Goal: Task Accomplishment & Management: Use online tool/utility

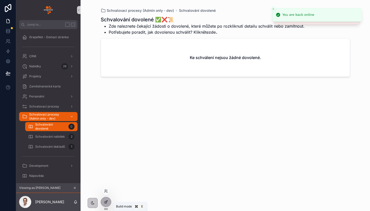
click at [106, 203] on icon at bounding box center [106, 202] width 4 height 4
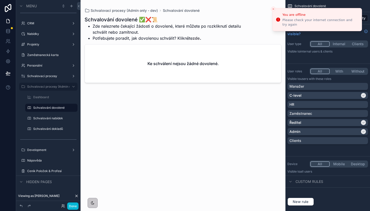
scroll to position [16, 0]
click at [73, 89] on div "scrollable content" at bounding box center [73, 87] width 6 height 6
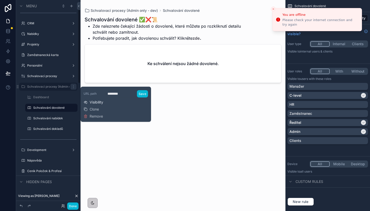
click at [94, 100] on span "Visibility" at bounding box center [97, 102] width 14 height 5
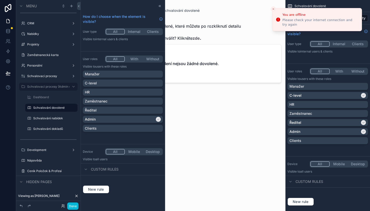
click at [74, 207] on button "Done" at bounding box center [72, 206] width 11 height 7
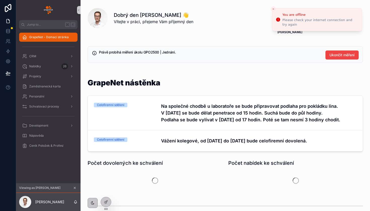
click at [74, 189] on icon "scrollable content" at bounding box center [75, 188] width 4 height 4
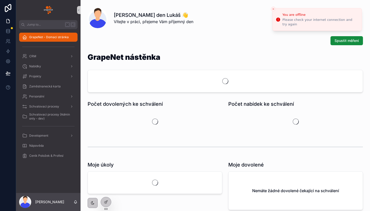
click at [273, 9] on icon "Close toast" at bounding box center [273, 9] width 3 height 3
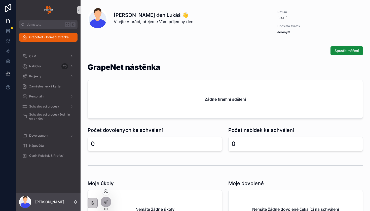
click at [105, 192] on icon at bounding box center [106, 192] width 4 height 4
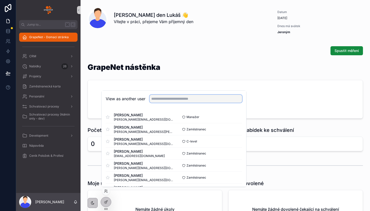
click at [165, 101] on input "text" at bounding box center [195, 99] width 93 height 8
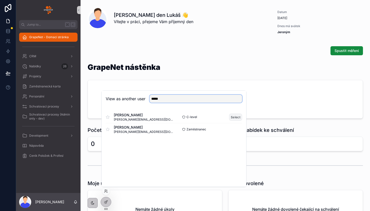
type input "*****"
click at [230, 116] on button "Select" at bounding box center [235, 117] width 13 height 7
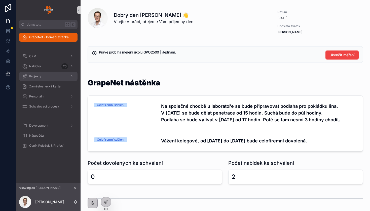
click at [52, 79] on div "Projekty" at bounding box center [48, 76] width 52 height 8
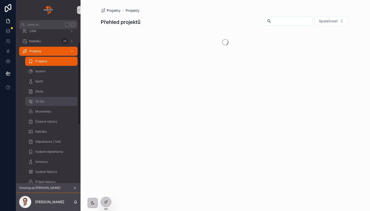
scroll to position [26, 0]
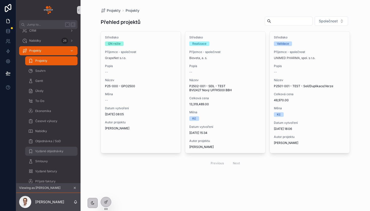
click at [46, 148] on div "Vydané objednávky" at bounding box center [51, 151] width 46 height 8
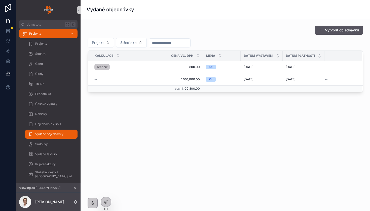
click at [337, 58] on th "scrollable content" at bounding box center [343, 56] width 38 height 10
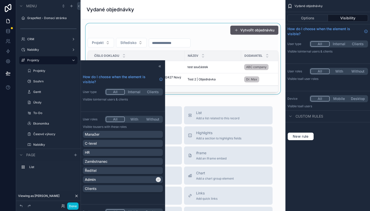
click at [217, 39] on div "scrollable content" at bounding box center [183, 58] width 197 height 71
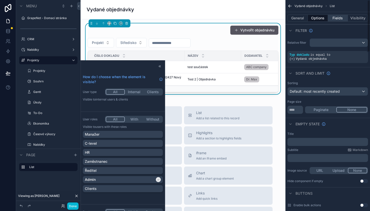
click at [334, 21] on button "Fields" at bounding box center [338, 18] width 20 height 7
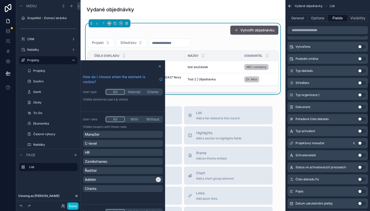
scroll to position [222, 0]
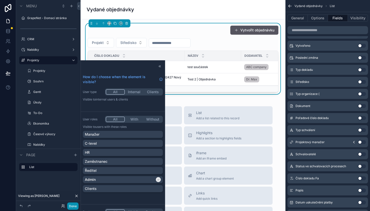
click at [73, 207] on button "Done" at bounding box center [72, 206] width 11 height 7
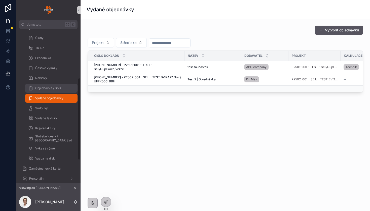
scroll to position [92, 0]
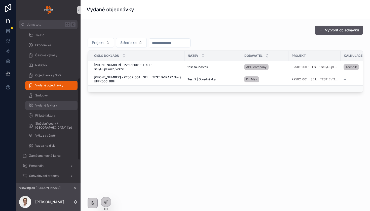
click at [50, 106] on span "Vydané faktury" at bounding box center [46, 106] width 22 height 4
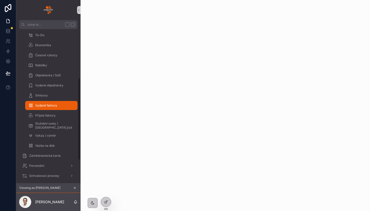
click at [74, 188] on icon "scrollable content" at bounding box center [75, 188] width 4 height 4
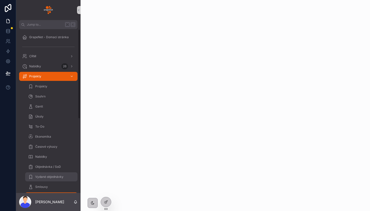
click at [47, 176] on span "Vydané objednávky" at bounding box center [49, 177] width 28 height 4
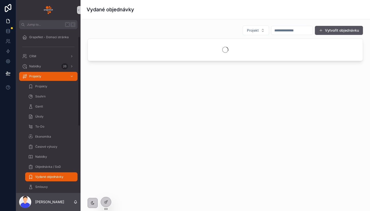
scroll to position [57, 0]
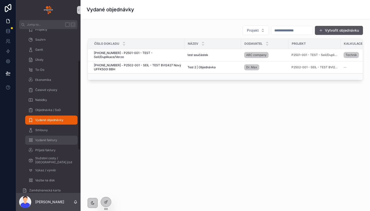
click at [55, 143] on div "Vydané faktury" at bounding box center [51, 140] width 46 height 8
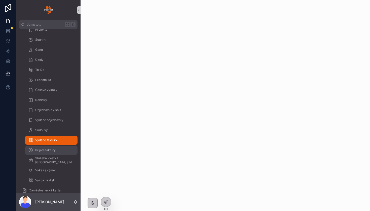
click at [53, 151] on span "Přijaté faktury" at bounding box center [45, 150] width 20 height 4
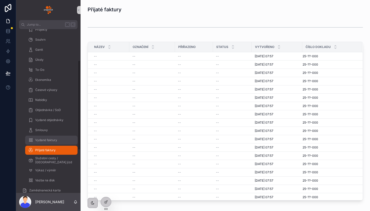
click at [61, 138] on div "Vydané faktury" at bounding box center [51, 140] width 46 height 8
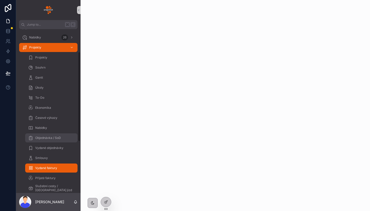
scroll to position [59, 0]
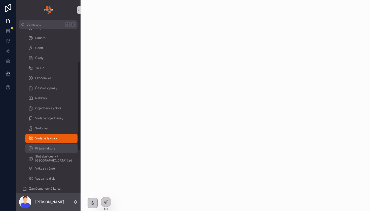
click at [49, 151] on span "Přijaté faktury" at bounding box center [45, 149] width 20 height 4
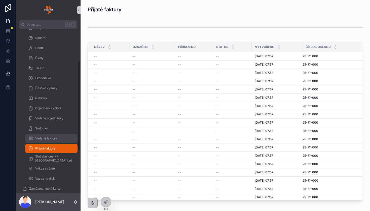
click at [49, 137] on span "Vydané faktury" at bounding box center [46, 139] width 22 height 4
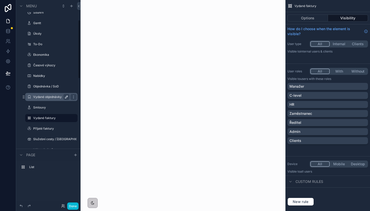
scroll to position [69, 0]
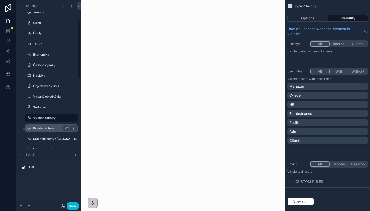
click at [55, 127] on label "Přijaté faktury" at bounding box center [50, 129] width 34 height 4
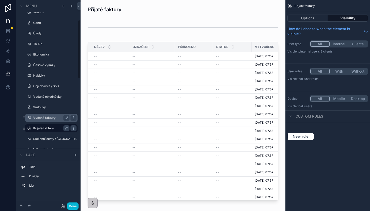
click at [55, 118] on label "Vydané faktury" at bounding box center [50, 118] width 34 height 4
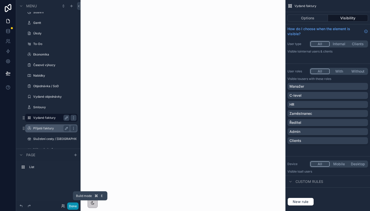
click at [73, 206] on button "Done" at bounding box center [72, 206] width 11 height 7
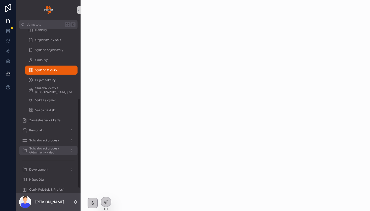
scroll to position [51, 0]
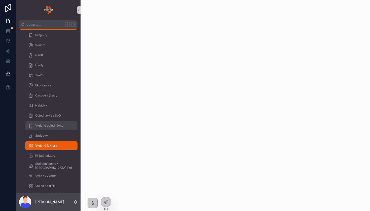
click at [52, 123] on div "Vydané objednávky" at bounding box center [51, 126] width 46 height 8
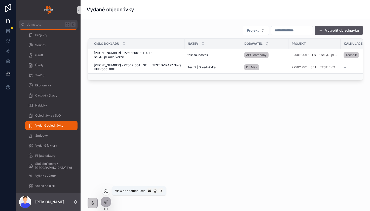
click at [107, 191] on icon at bounding box center [107, 190] width 1 height 1
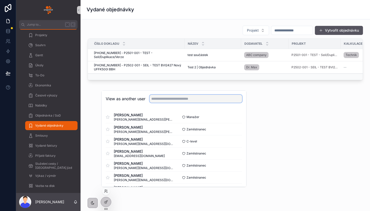
click at [199, 101] on input "text" at bounding box center [195, 99] width 93 height 8
click at [221, 89] on div "Projekt Vytvořit objednávku Číslo dokladu Název Dodavatel Projekt Kalkulace Cen…" at bounding box center [225, 66] width 289 height 95
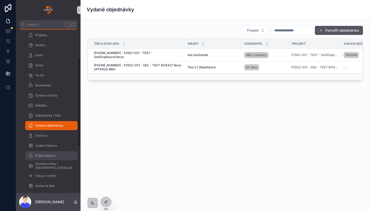
drag, startPoint x: 52, startPoint y: 153, endPoint x: 50, endPoint y: 157, distance: 4.6
click at [52, 153] on div "Přijaté faktury" at bounding box center [51, 156] width 46 height 8
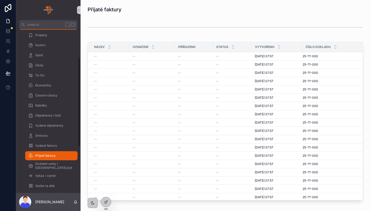
click at [50, 157] on span "Přijaté faktury" at bounding box center [45, 156] width 20 height 4
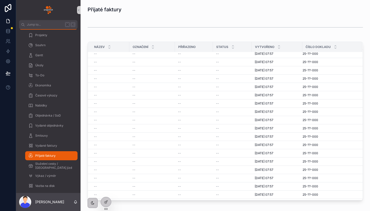
scroll to position [18, 0]
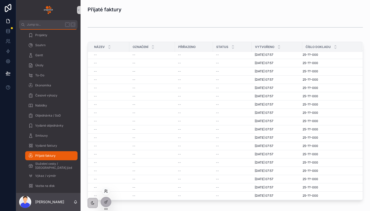
click at [106, 192] on icon at bounding box center [105, 192] width 2 height 1
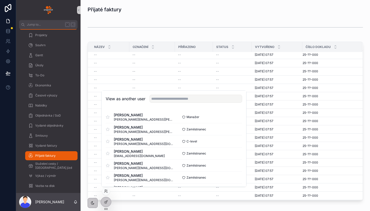
click at [194, 103] on div "View as another user" at bounding box center [174, 99] width 144 height 16
click at [191, 100] on input "text" at bounding box center [195, 99] width 93 height 8
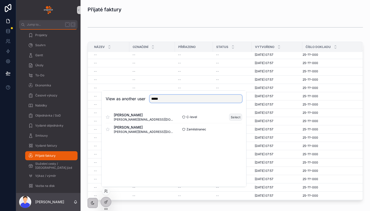
type input "*****"
click at [235, 116] on button "Select" at bounding box center [235, 117] width 13 height 7
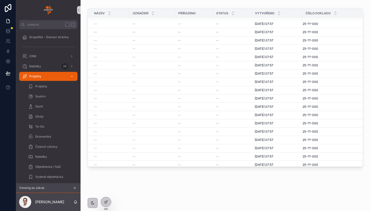
scroll to position [34, 0]
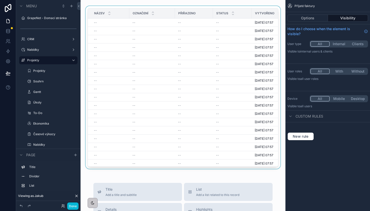
click at [278, 167] on div "scrollable content" at bounding box center [183, 88] width 197 height 165
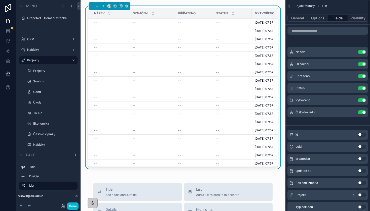
scroll to position [0, 0]
click at [320, 21] on button "Options" at bounding box center [318, 18] width 20 height 7
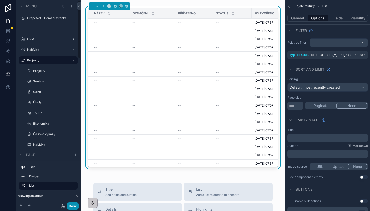
click at [73, 206] on button "Done" at bounding box center [72, 206] width 11 height 7
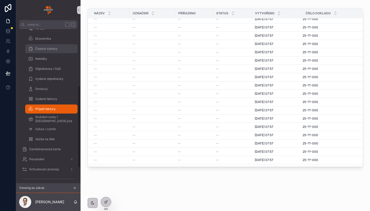
scroll to position [111, 0]
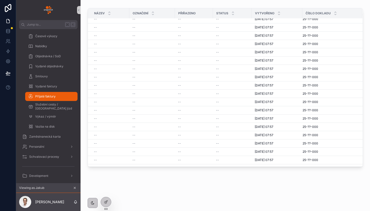
click at [55, 94] on div "Přijaté faktury" at bounding box center [51, 97] width 46 height 8
click at [53, 84] on div "Vydané faktury" at bounding box center [51, 87] width 46 height 8
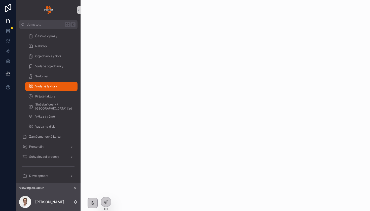
click at [77, 189] on button "scrollable content" at bounding box center [75, 188] width 6 height 6
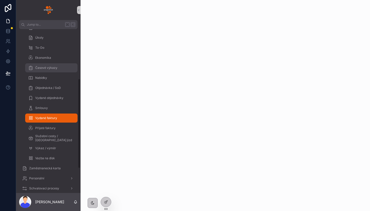
scroll to position [74, 0]
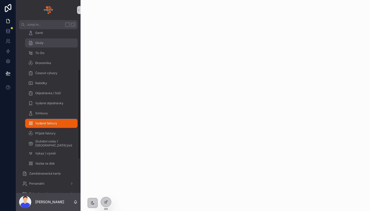
click at [46, 44] on div "Úkoly" at bounding box center [51, 43] width 46 height 8
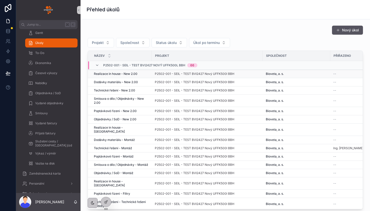
click at [127, 72] on span "Realizace in house - New 2.00" at bounding box center [116, 74] width 44 height 4
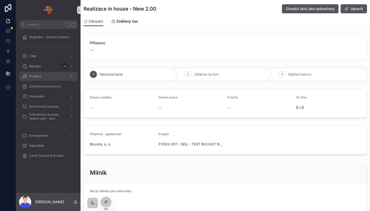
click at [48, 78] on div "Projekty" at bounding box center [48, 76] width 52 height 8
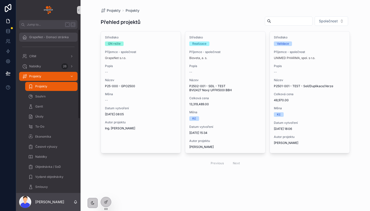
click at [55, 35] on span "GrapeNet - Domací stránka" at bounding box center [49, 37] width 40 height 4
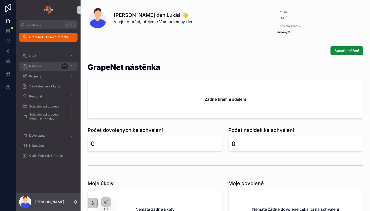
click at [43, 69] on div "Nabídky 26" at bounding box center [48, 66] width 52 height 8
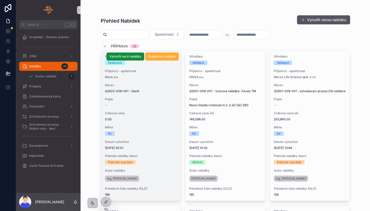
click at [149, 99] on span "Popis" at bounding box center [141, 99] width 72 height 4
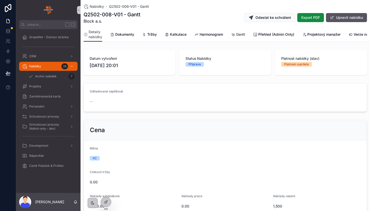
click at [237, 34] on span "Gantt" at bounding box center [240, 34] width 9 height 5
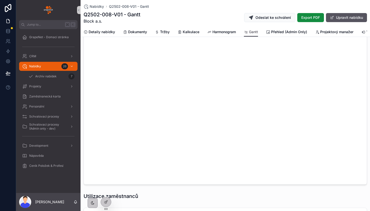
scroll to position [10, 0]
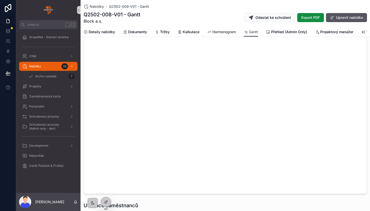
click at [214, 31] on span "Harmonogram" at bounding box center [223, 31] width 23 height 5
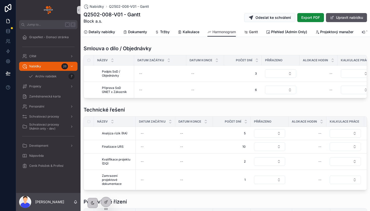
click at [248, 34] on link "Gantt" at bounding box center [251, 32] width 14 height 10
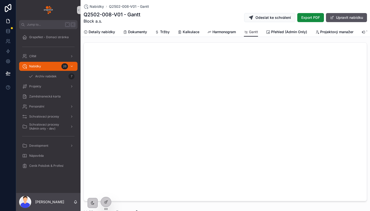
scroll to position [0, 0]
click at [170, 43] on div "scrollable content" at bounding box center [225, 124] width 289 height 163
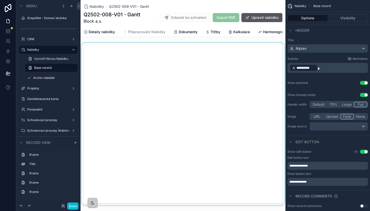
click at [185, 47] on div "scrollable content" at bounding box center [183, 124] width 205 height 163
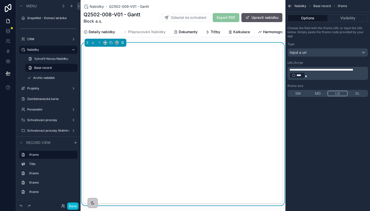
click at [312, 77] on p "**********" at bounding box center [328, 73] width 78 height 11
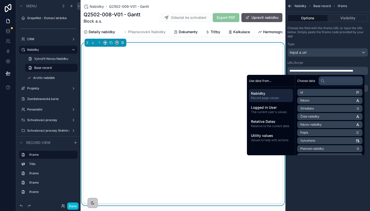
click at [329, 84] on input "text" at bounding box center [340, 81] width 43 height 8
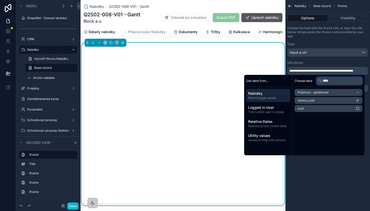
type input "****"
click at [316, 109] on li "uuid" at bounding box center [328, 108] width 68 height 7
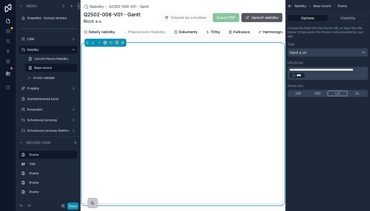
click at [74, 205] on button "Done" at bounding box center [72, 206] width 11 height 7
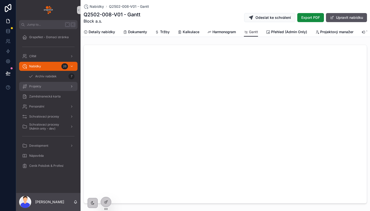
click at [6, 72] on icon at bounding box center [8, 73] width 5 height 5
click at [10, 75] on icon at bounding box center [8, 73] width 5 height 5
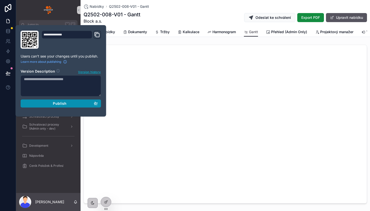
click at [58, 104] on span "Publish" at bounding box center [60, 103] width 14 height 5
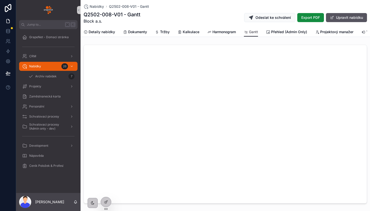
click at [43, 39] on span "GrapeNet - Domací stránka" at bounding box center [49, 37] width 40 height 4
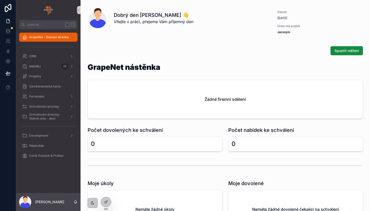
click at [142, 69] on h1 "GrapeNet nástěnka" at bounding box center [124, 67] width 73 height 8
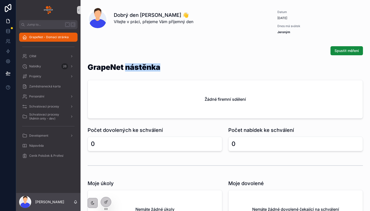
click at [125, 68] on h1 "GrapeNet nástěnka" at bounding box center [124, 67] width 73 height 8
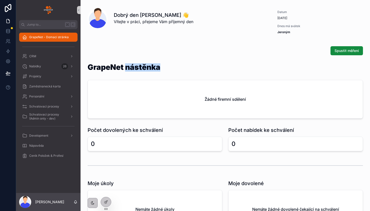
click at [125, 68] on h1 "GrapeNet nástěnka" at bounding box center [124, 67] width 73 height 8
click at [122, 68] on h1 "GrapeNet nástěnka" at bounding box center [124, 67] width 73 height 8
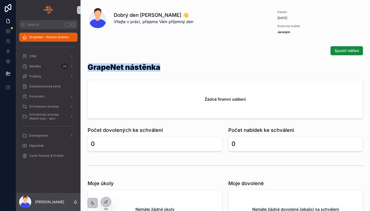
click at [126, 68] on h1 "GrapeNet nástěnka" at bounding box center [124, 67] width 73 height 8
click at [124, 68] on h1 "GrapeNet nástěnka" at bounding box center [124, 67] width 73 height 8
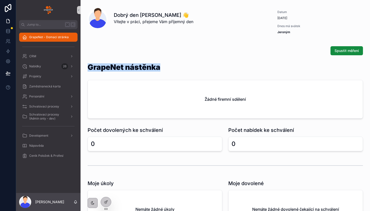
click at [124, 68] on h1 "GrapeNet nástěnka" at bounding box center [124, 67] width 73 height 8
click at [124, 62] on div "GrapeNet nástěnka Žádné firemní sdělení" at bounding box center [225, 90] width 281 height 59
